Goal: Task Accomplishment & Management: Use online tool/utility

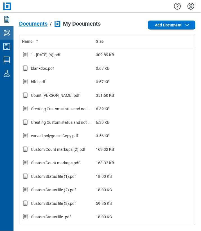
click at [11, 35] on icon "My Workspace" at bounding box center [6, 32] width 9 height 9
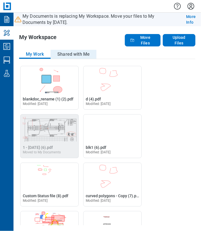
click at [79, 54] on button "Shared with Me" at bounding box center [74, 54] width 46 height 9
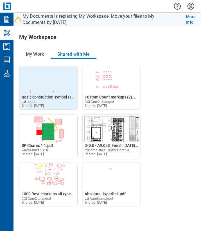
click at [43, 98] on span "Basic constuction symbol (1).pdf" at bounding box center [51, 97] width 59 height 5
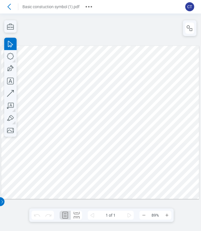
click at [57, 56] on div at bounding box center [100, 122] width 198 height 153
click at [10, 7] on icon at bounding box center [9, 6] width 9 height 9
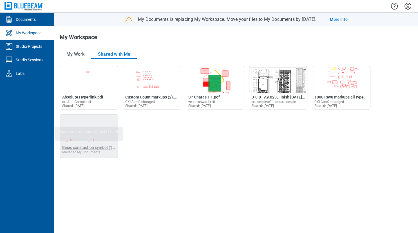
click at [101, 145] on span "Basic constuction symbol (1).pdf" at bounding box center [91, 147] width 59 height 5
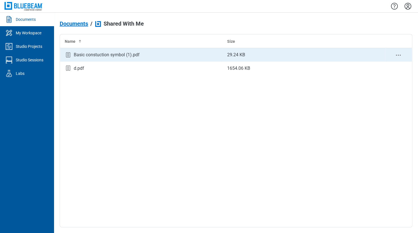
click at [109, 55] on div "Basic constuction symbol (1).pdf" at bounding box center [107, 55] width 66 height 7
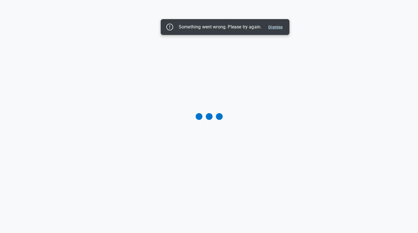
click at [201, 27] on button "Dismiss" at bounding box center [275, 27] width 19 height 7
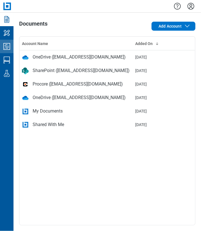
click at [10, 48] on icon "Studio Projects" at bounding box center [6, 46] width 7 height 7
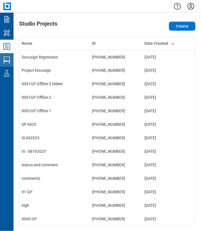
click at [8, 60] on icon "Studio Sessions" at bounding box center [6, 59] width 9 height 9
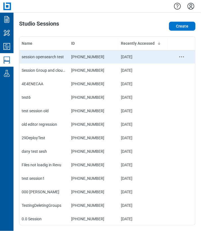
click at [44, 55] on div "session opensearch test" at bounding box center [44, 57] width 45 height 6
